Goal: Transaction & Acquisition: Purchase product/service

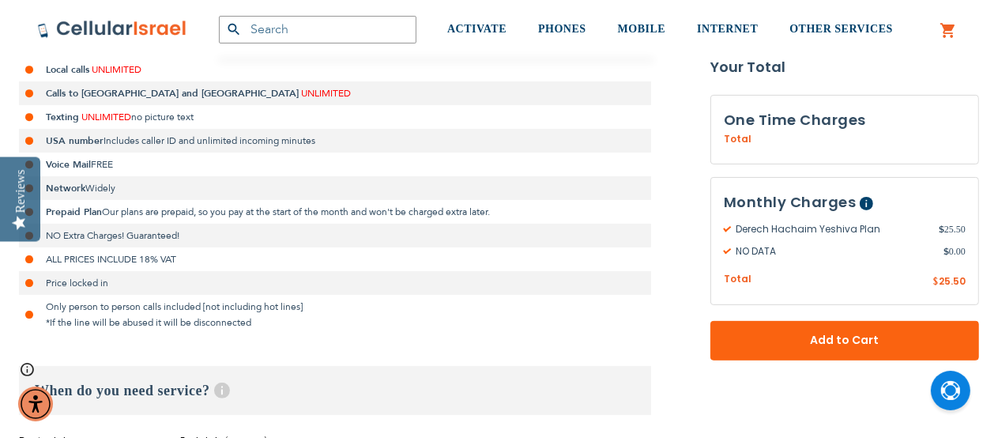
scroll to position [395, 0]
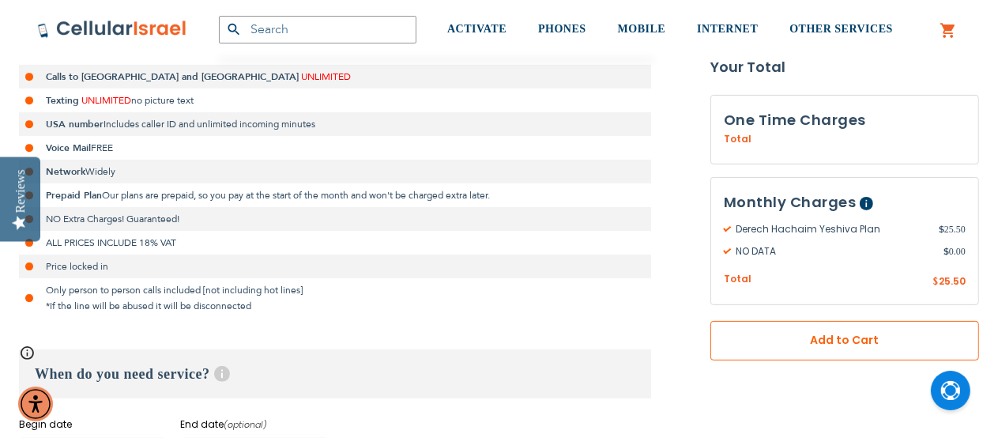
click at [742, 350] on button "Add to Cart" at bounding box center [844, 341] width 269 height 40
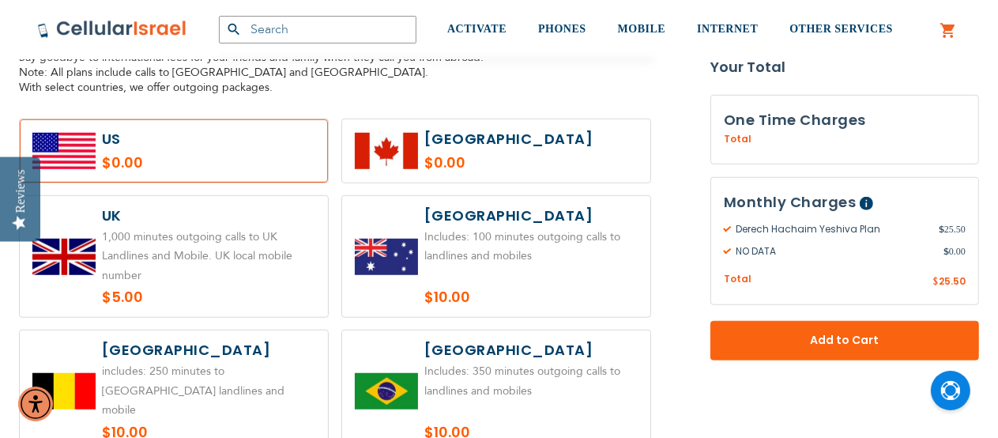
scroll to position [984, 0]
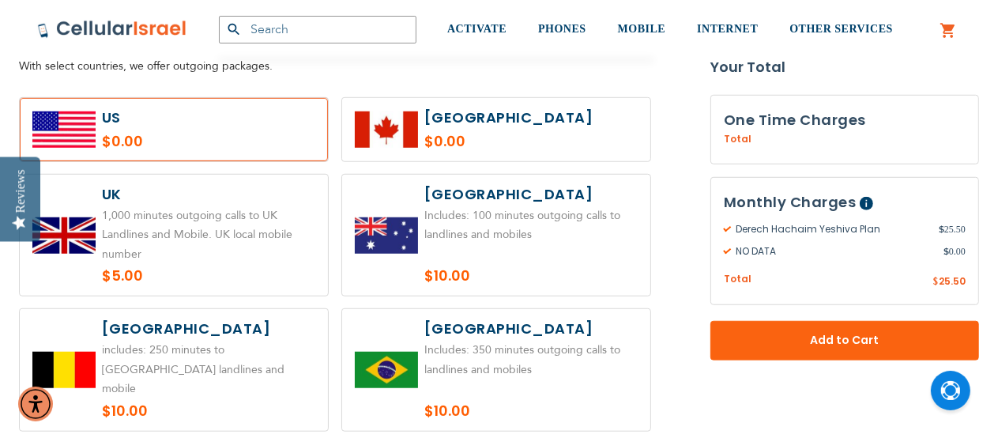
click at [184, 130] on label at bounding box center [174, 129] width 308 height 63
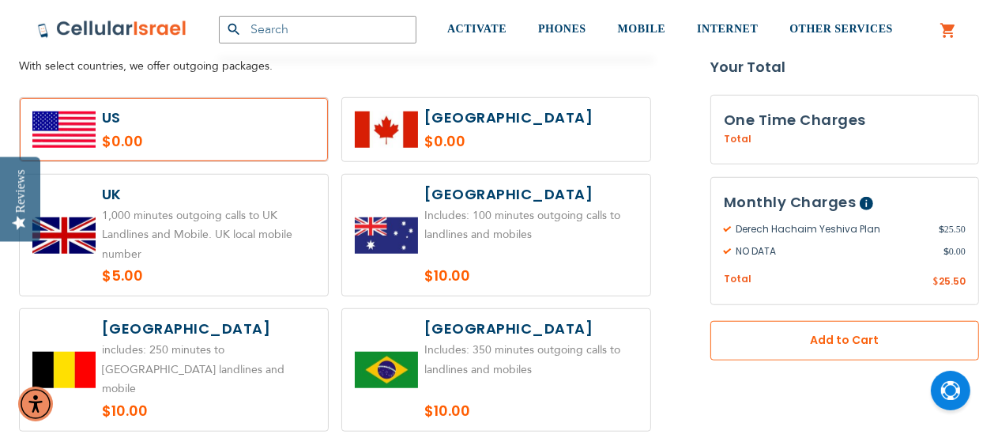
click at [831, 340] on span "Add to Cart" at bounding box center [844, 340] width 164 height 17
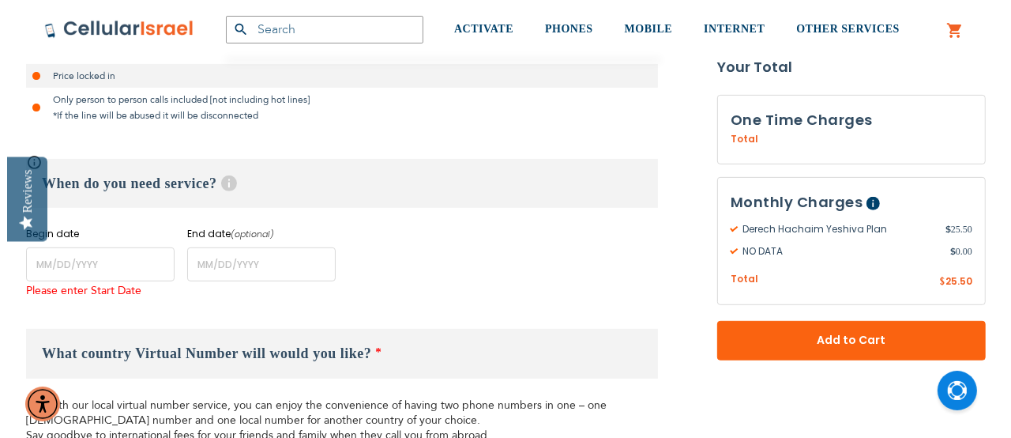
scroll to position [589, 0]
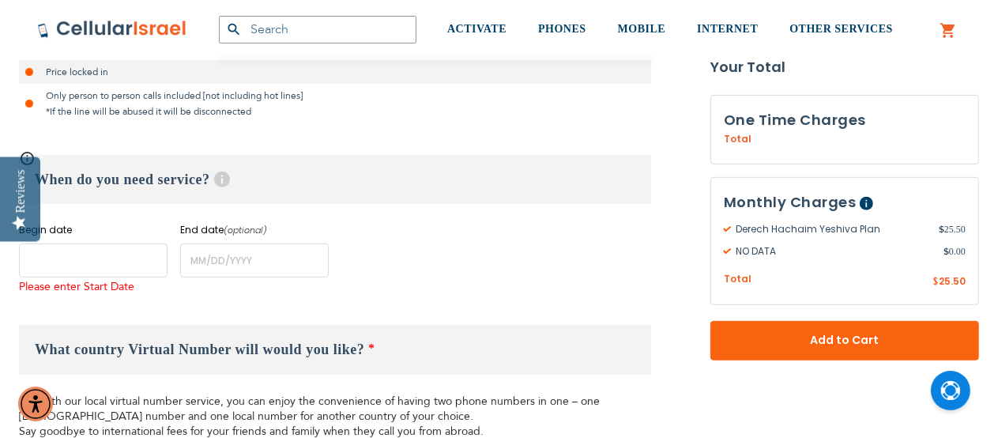
click at [88, 265] on input "name" at bounding box center [93, 260] width 149 height 34
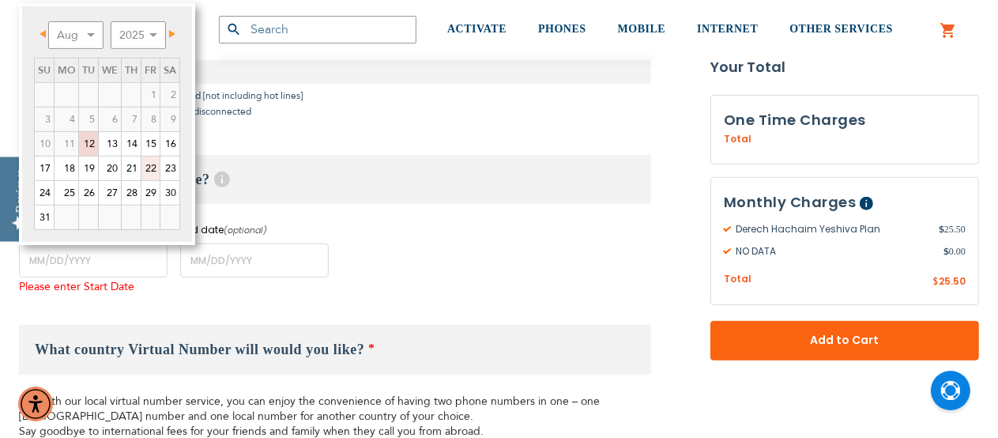
click at [152, 175] on link "22" at bounding box center [150, 168] width 18 height 24
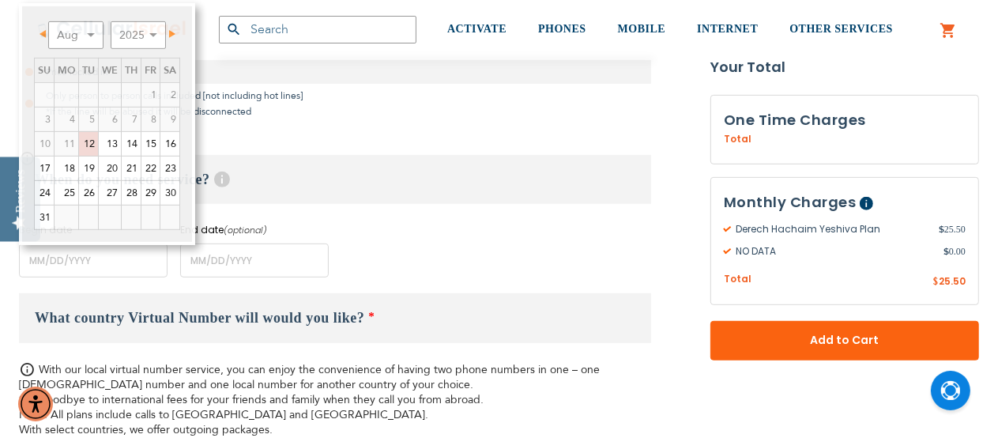
type input "[DATE]"
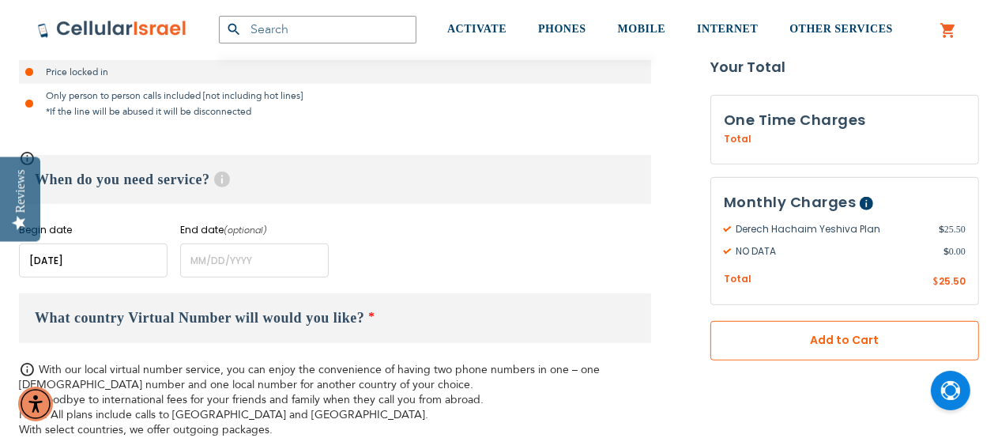
click at [802, 344] on span "Add to Cart" at bounding box center [844, 340] width 164 height 17
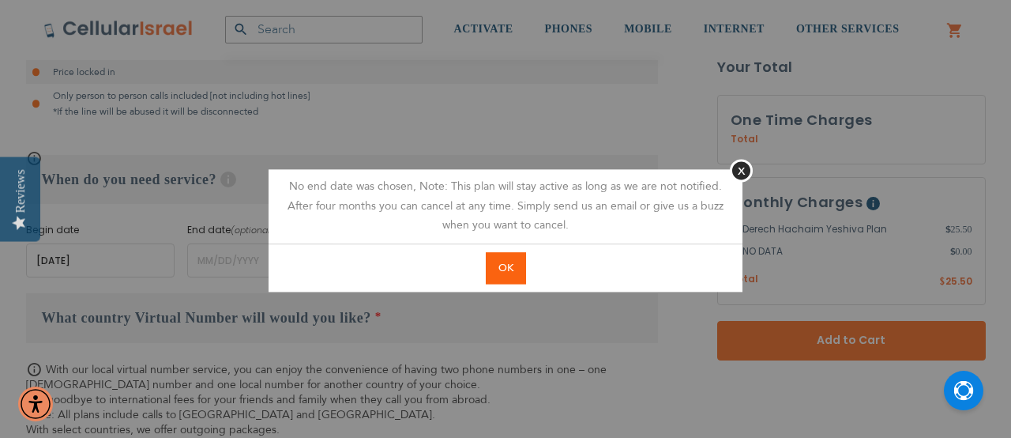
click at [513, 271] on span "OK" at bounding box center [505, 268] width 15 height 14
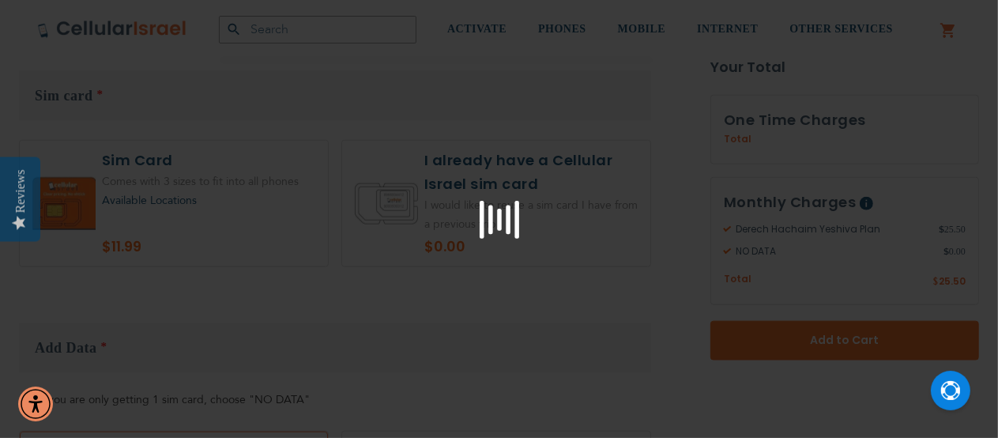
scroll to position [1507, 0]
